Goal: Use online tool/utility: Utilize a website feature to perform a specific function

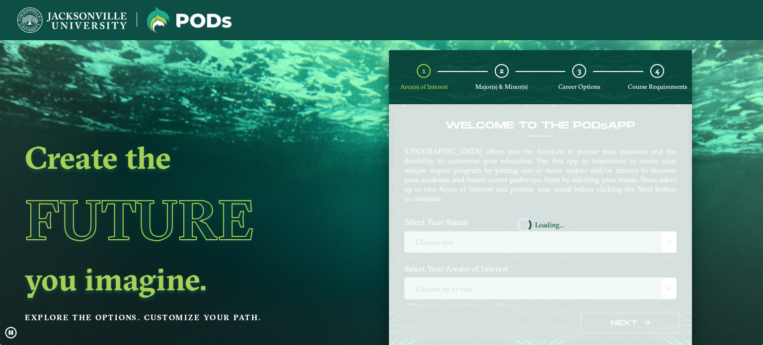
scroll to position [40, 0]
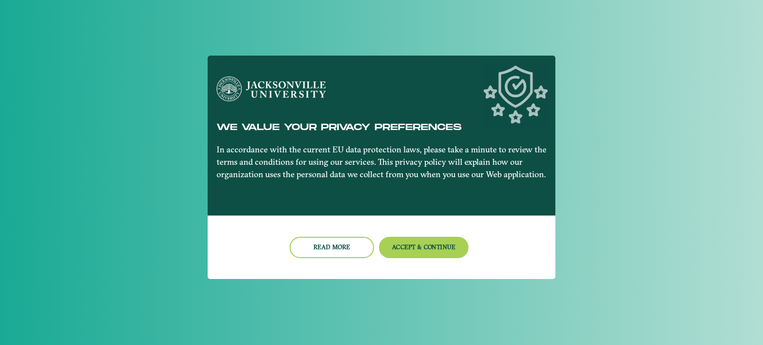
click at [531, 96] on figure at bounding box center [382, 89] width 330 height 25
click at [400, 244] on button "Accept & Continue" at bounding box center [424, 247] width 90 height 21
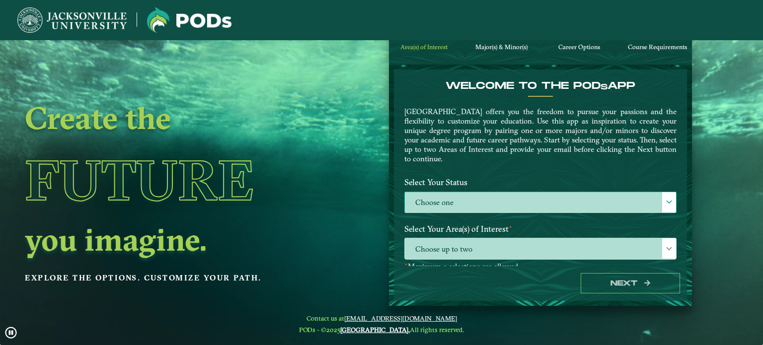
click at [461, 204] on label "Choose one" at bounding box center [540, 202] width 271 height 21
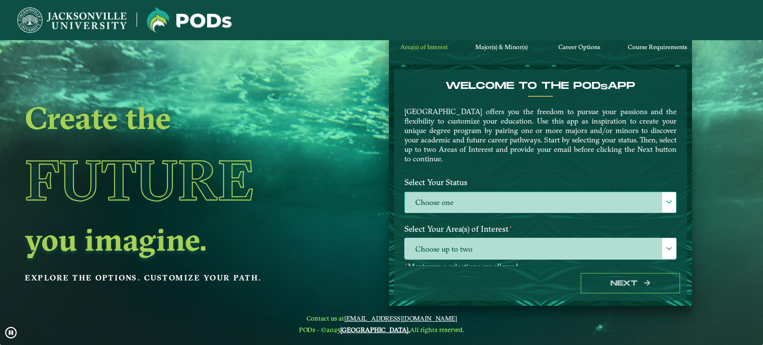
scroll to position [5, 43]
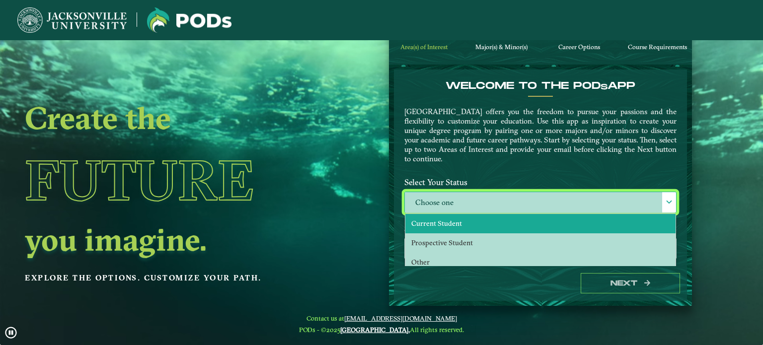
click at [465, 225] on li "Current Student" at bounding box center [540, 223] width 270 height 19
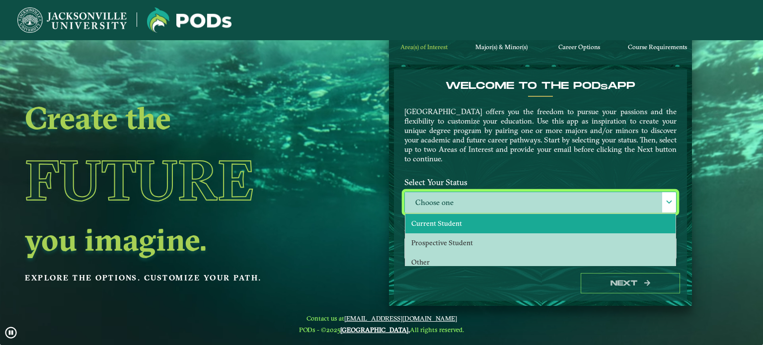
select select "[object Object]"
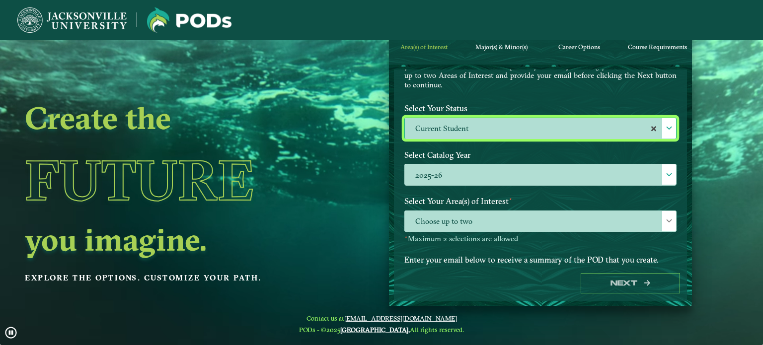
scroll to position [120, 0]
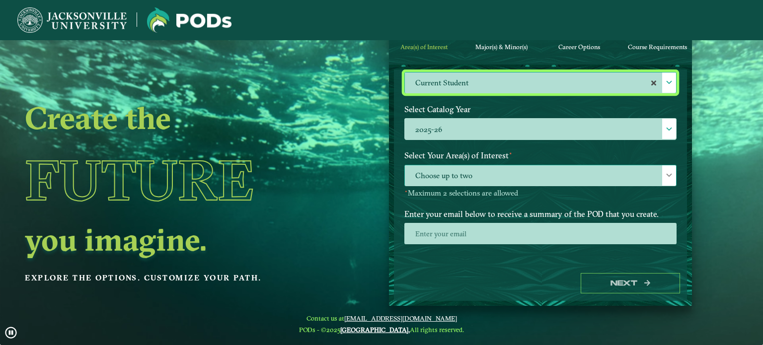
click at [520, 165] on span "Choose up to two" at bounding box center [540, 175] width 271 height 21
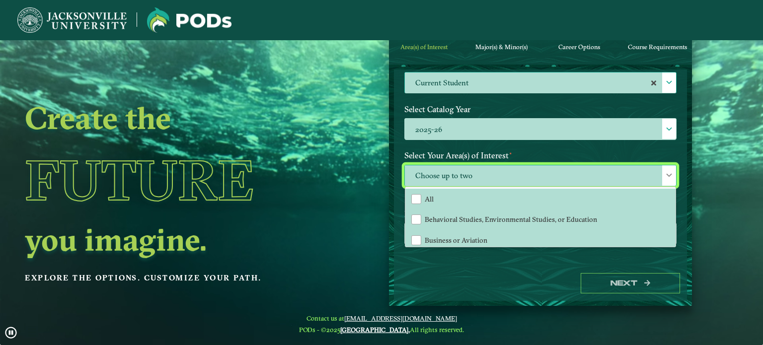
scroll to position [5, 43]
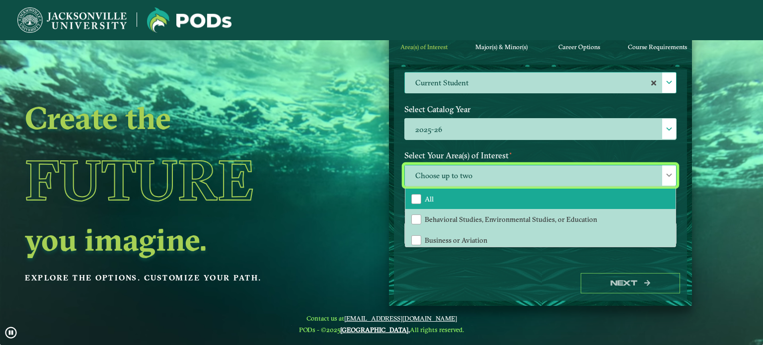
click at [463, 202] on li "All" at bounding box center [540, 199] width 270 height 21
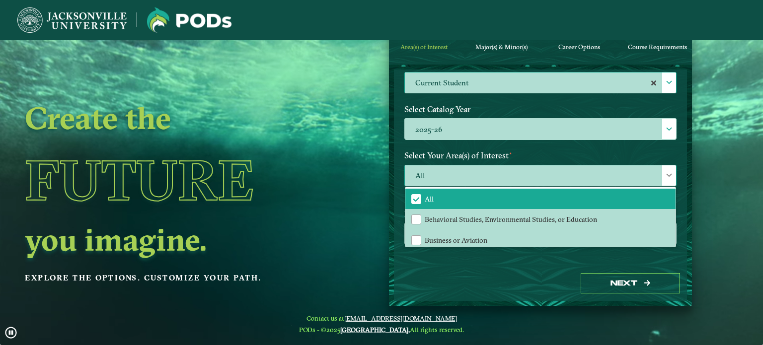
click at [518, 180] on span "All" at bounding box center [540, 175] width 271 height 21
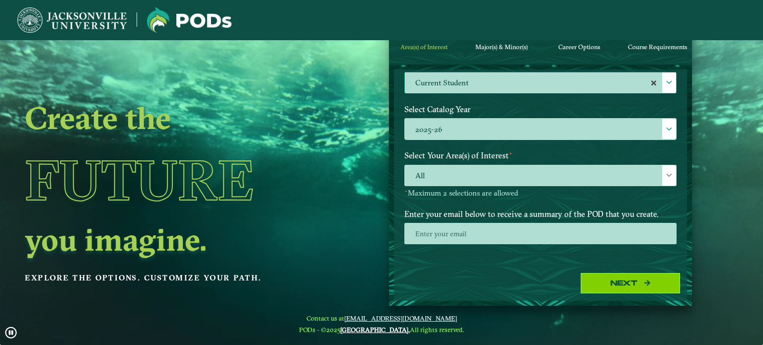
click at [624, 284] on button "Next" at bounding box center [630, 283] width 99 height 20
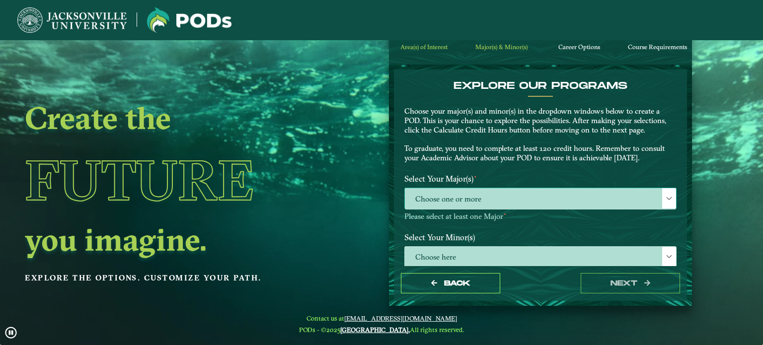
click at [530, 207] on span "Choose one or more" at bounding box center [540, 198] width 271 height 21
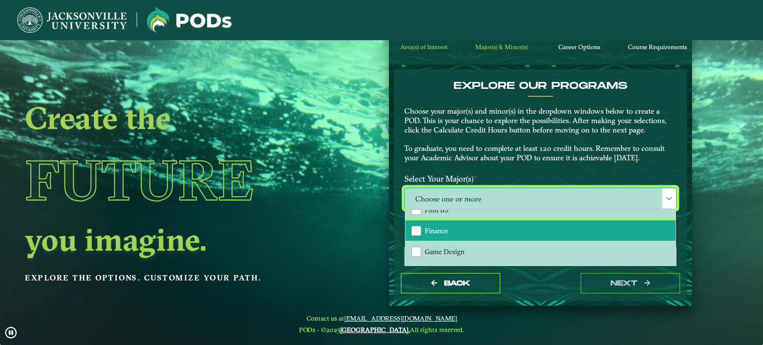
click at [446, 230] on li "Finance" at bounding box center [540, 231] width 270 height 21
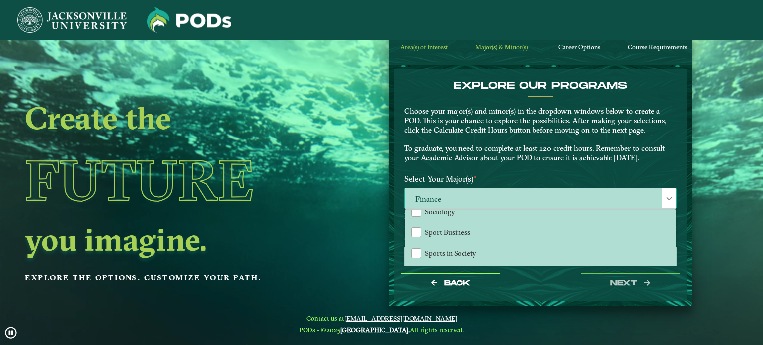
scroll to position [815, 0]
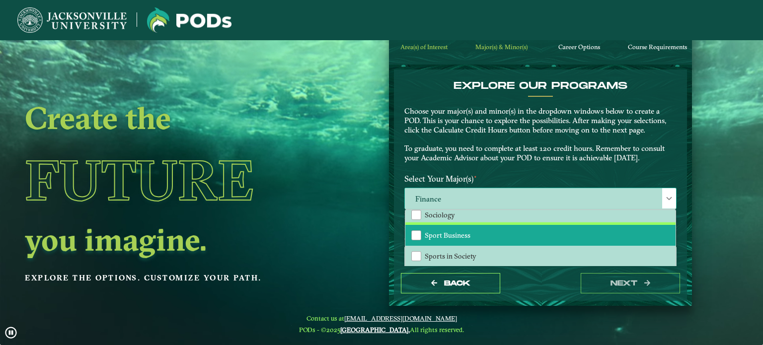
click at [447, 231] on span "Sport Business" at bounding box center [448, 235] width 46 height 9
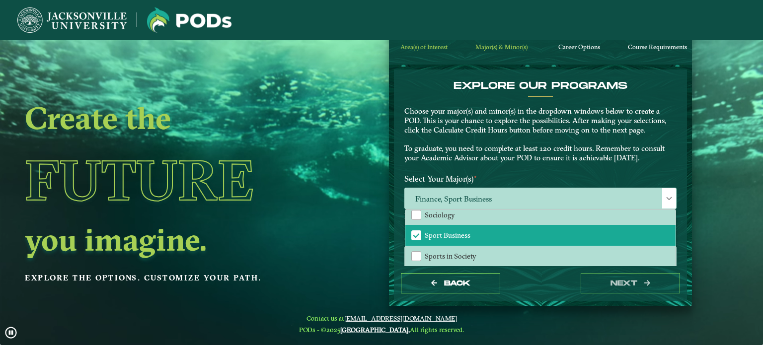
click at [518, 161] on p "Choose your major(s) and minor(s) in the dropdown windows below to create a POD…" at bounding box center [540, 135] width 272 height 56
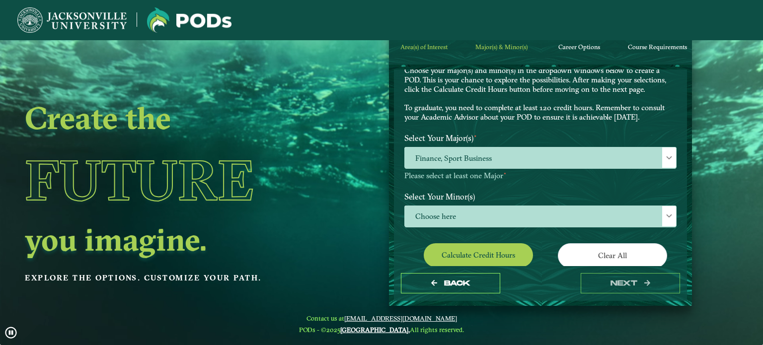
scroll to position [67, 0]
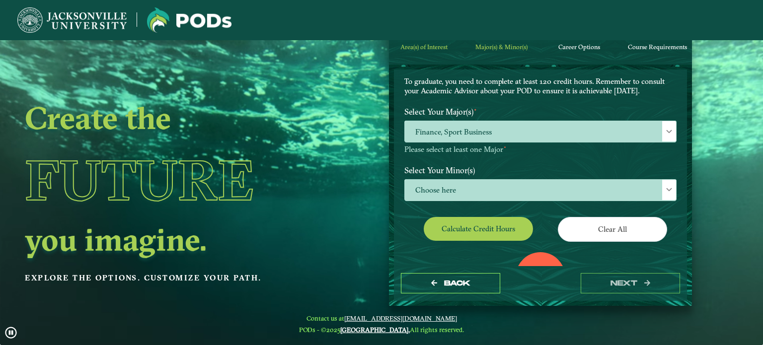
click at [504, 231] on button "Calculate credit hours" at bounding box center [478, 228] width 109 height 23
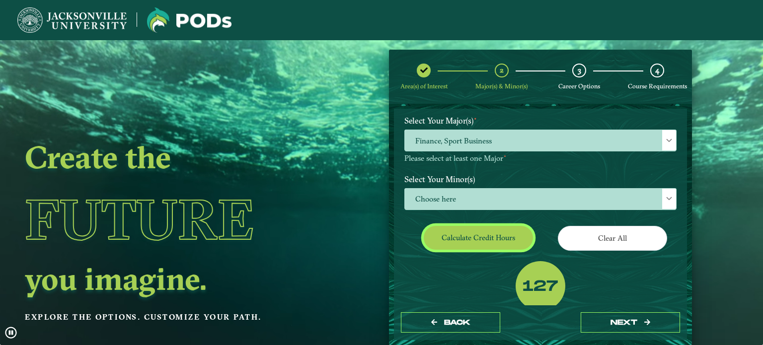
scroll to position [80, 0]
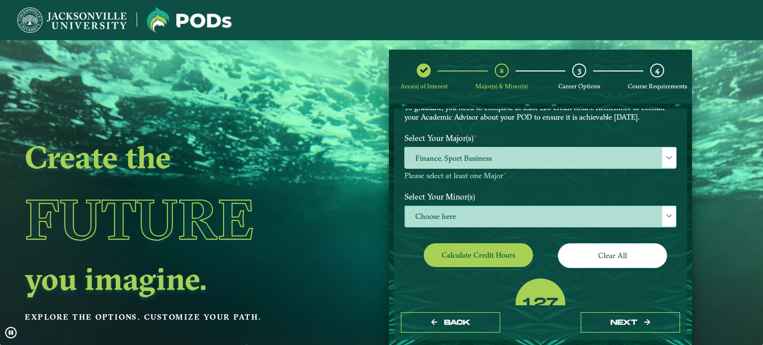
click at [550, 223] on span "Choose here" at bounding box center [540, 216] width 271 height 21
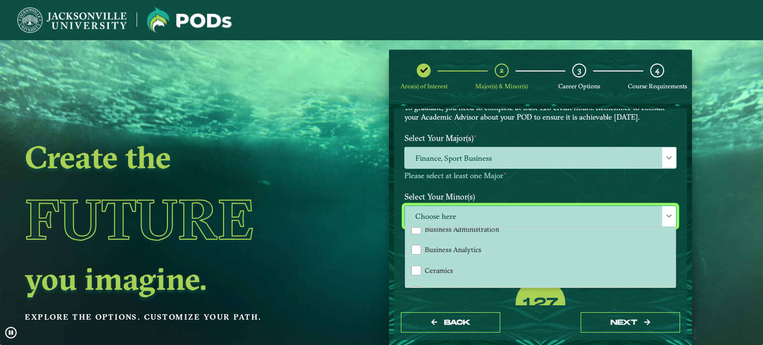
scroll to position [165, 0]
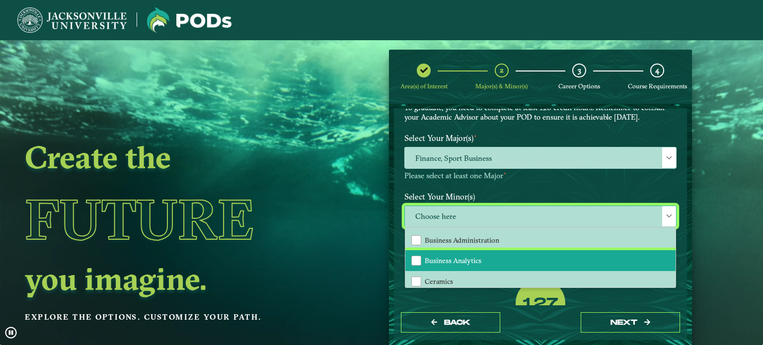
click at [475, 258] on span "Business Analytics" at bounding box center [453, 260] width 57 height 9
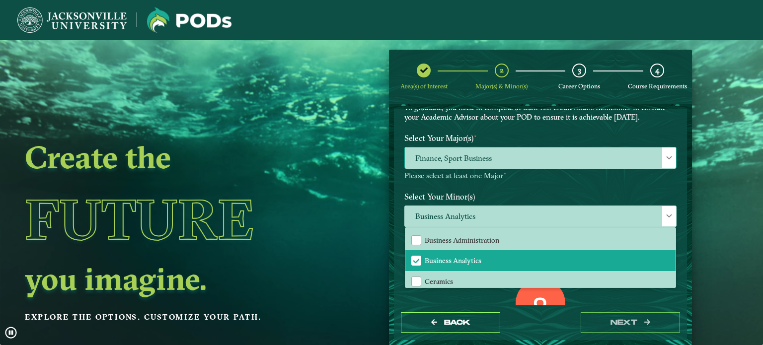
click at [503, 153] on span "Finance, Sport Business" at bounding box center [540, 158] width 271 height 21
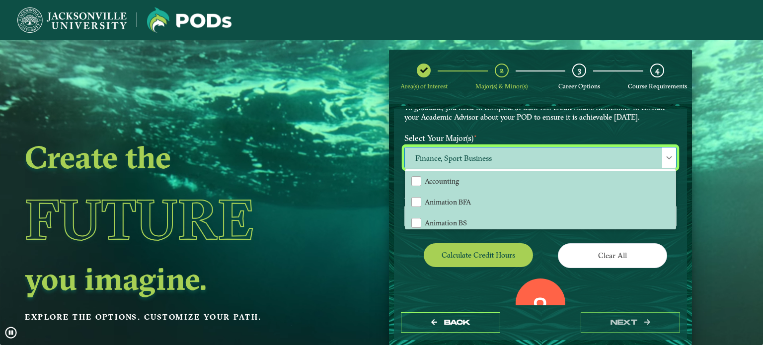
click at [412, 266] on div "Calculate credit hours" at bounding box center [469, 257] width 144 height 28
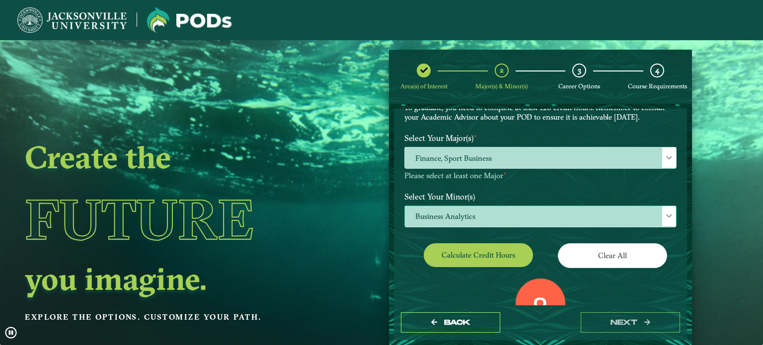
click at [462, 217] on span "Business Analytics" at bounding box center [540, 216] width 271 height 21
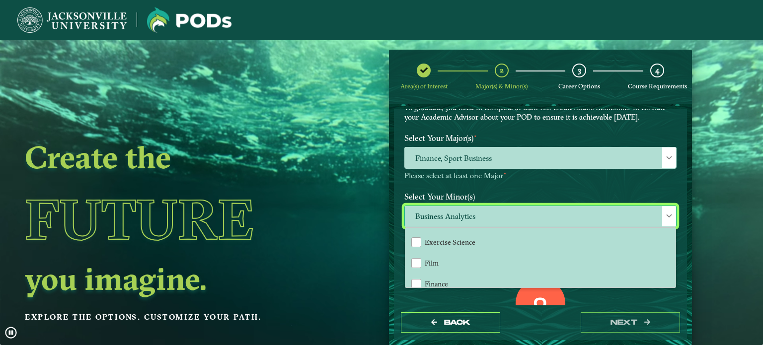
scroll to position [485, 0]
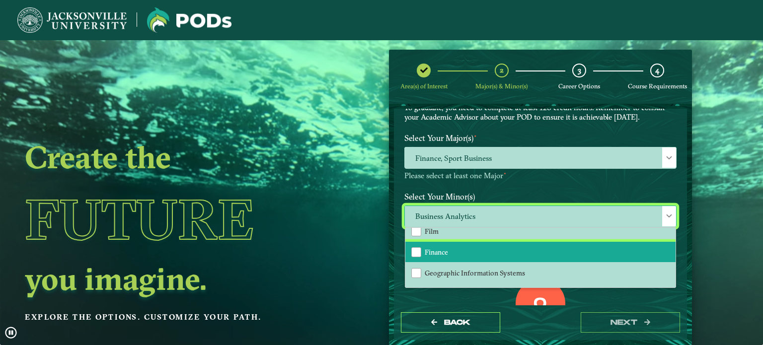
click at [441, 248] on span "Finance" at bounding box center [436, 252] width 23 height 9
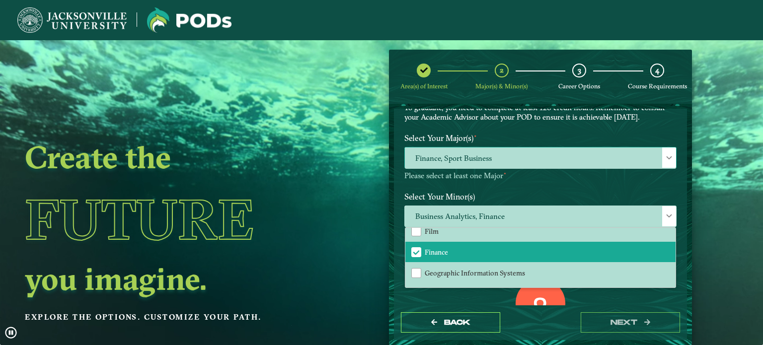
click at [506, 150] on span "Finance, Sport Business" at bounding box center [540, 158] width 271 height 21
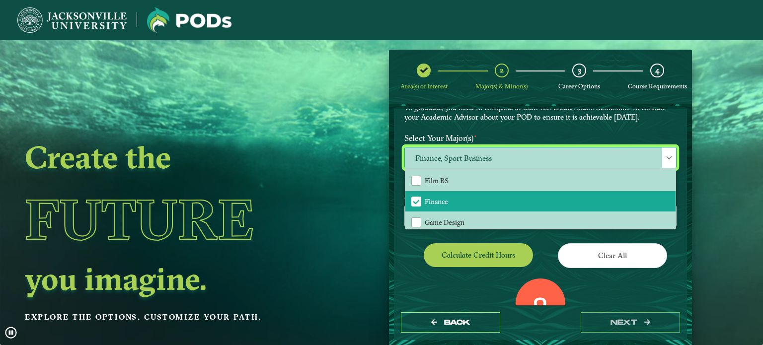
scroll to position [499, 0]
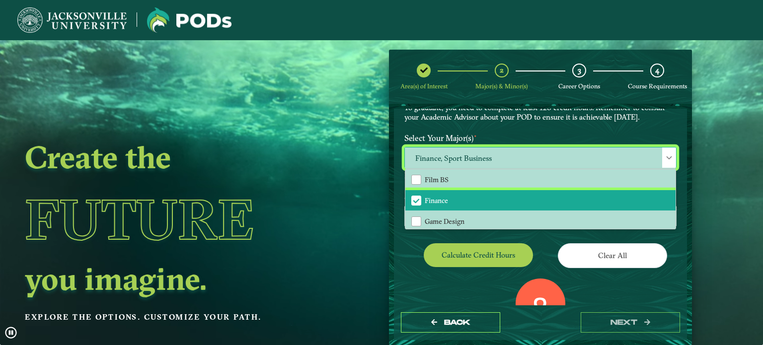
click at [448, 202] on li "Finance" at bounding box center [540, 200] width 270 height 21
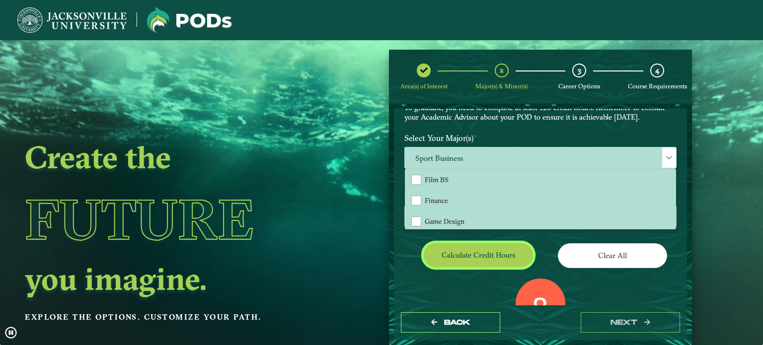
click at [477, 254] on button "Calculate credit hours" at bounding box center [478, 254] width 109 height 23
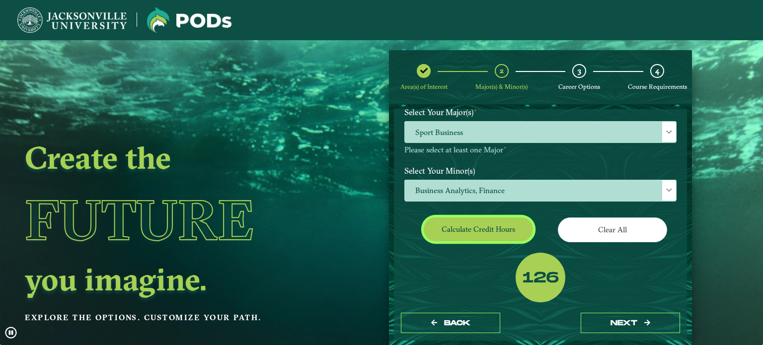
scroll to position [89, 0]
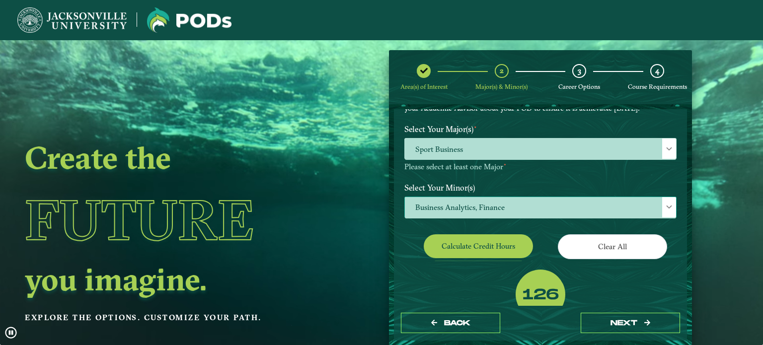
click at [459, 208] on span "Business Analytics, Finance" at bounding box center [540, 207] width 271 height 21
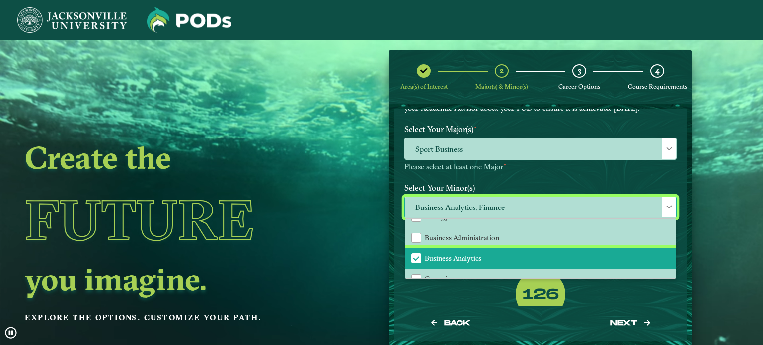
click at [467, 254] on span "Business Analytics" at bounding box center [453, 258] width 57 height 9
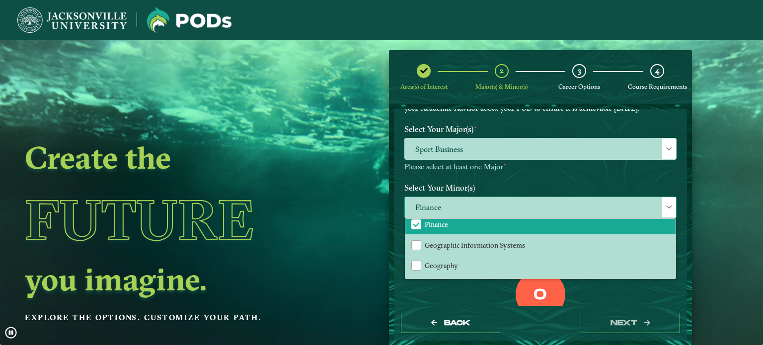
click at [455, 226] on li "Finance" at bounding box center [540, 224] width 270 height 21
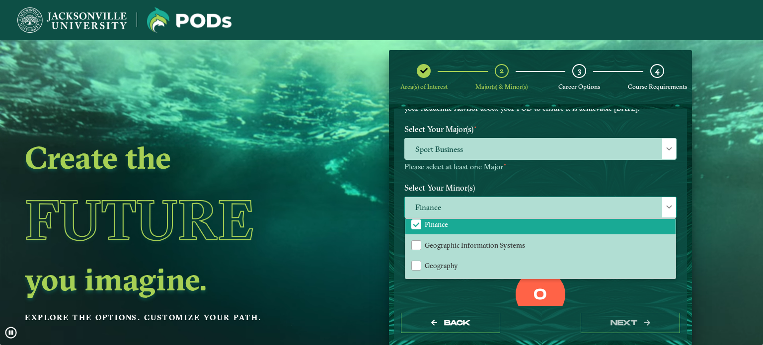
scroll to position [508, 0]
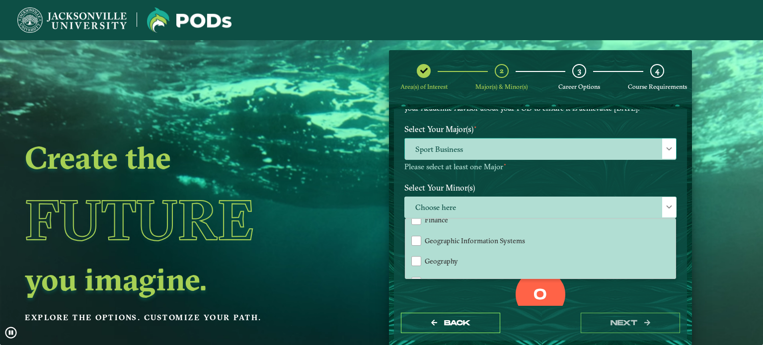
click at [502, 148] on span "Sport Business" at bounding box center [540, 149] width 271 height 21
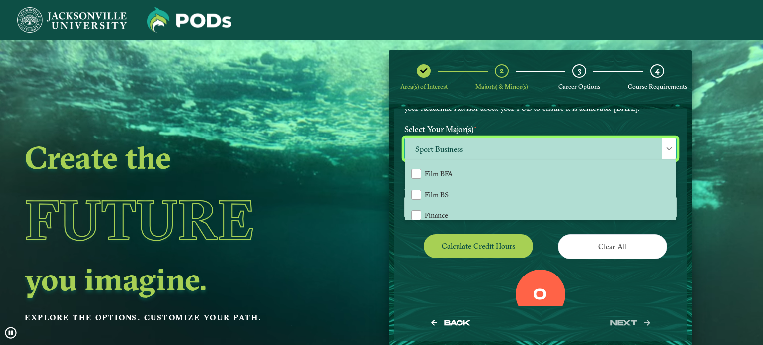
scroll to position [483, 0]
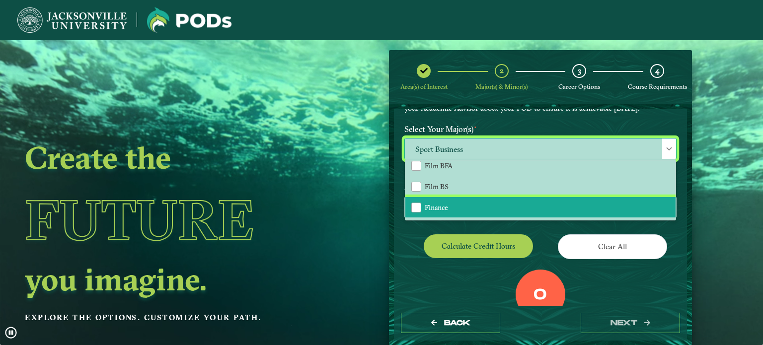
click at [454, 208] on li "Finance" at bounding box center [540, 207] width 270 height 21
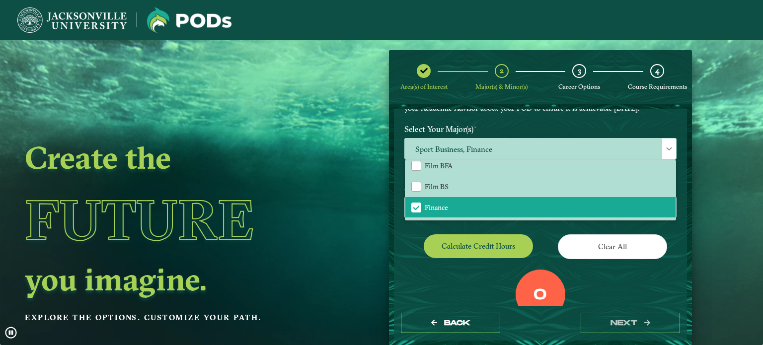
click at [409, 260] on div "Calculate credit hours" at bounding box center [469, 249] width 144 height 28
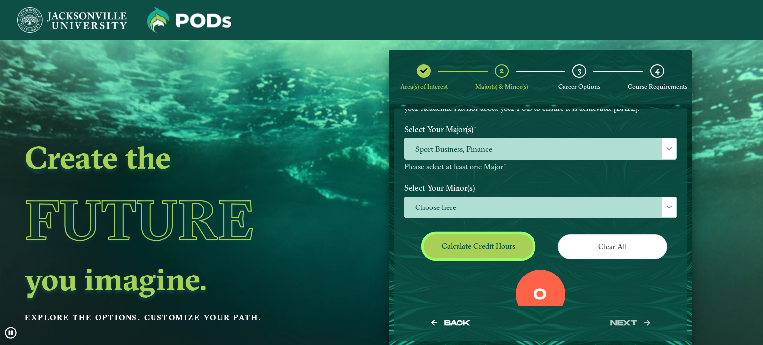
click at [452, 247] on button "Calculate credit hours" at bounding box center [478, 246] width 109 height 23
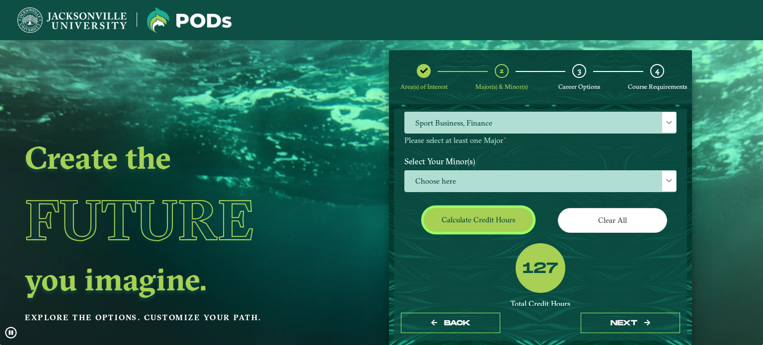
scroll to position [117, 0]
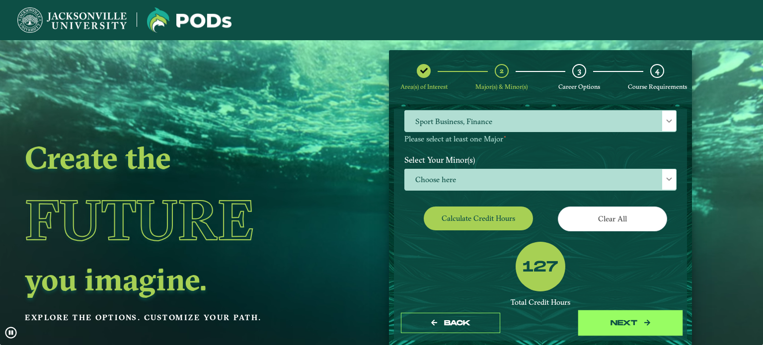
click at [616, 325] on button "next" at bounding box center [630, 323] width 99 height 20
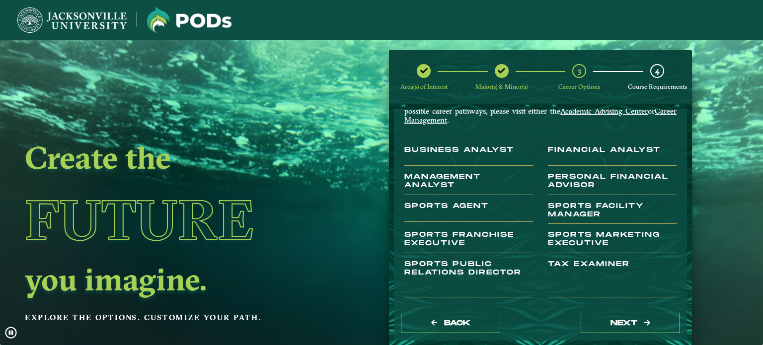
scroll to position [70, 0]
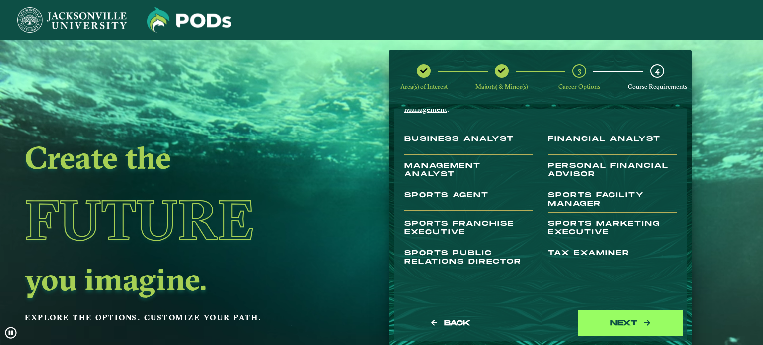
click at [608, 326] on button "next" at bounding box center [630, 323] width 99 height 20
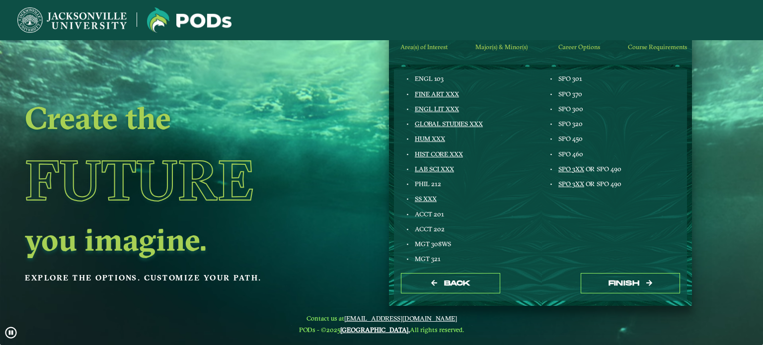
scroll to position [133, 0]
